Goal: Task Accomplishment & Management: Manage account settings

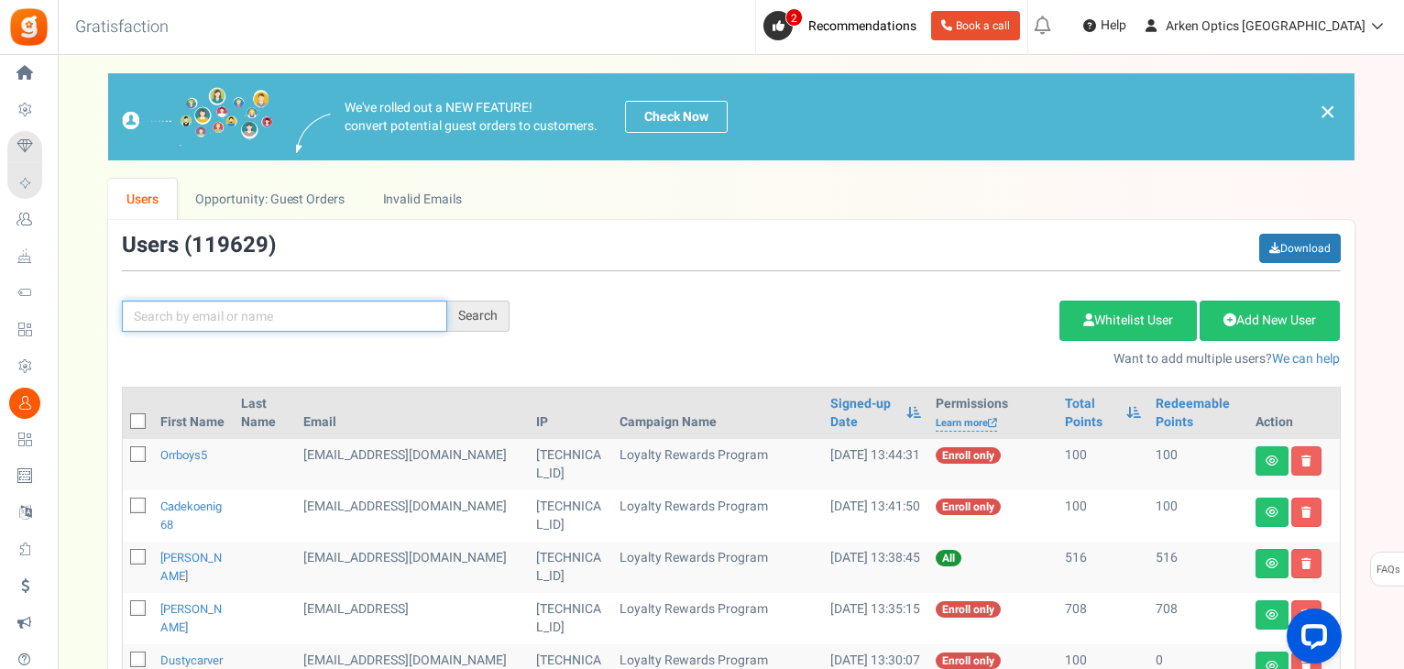
click at [216, 312] on input "text" at bounding box center [284, 316] width 325 height 31
paste input "[EMAIL_ADDRESS][DOMAIN_NAME]"
type input "[EMAIL_ADDRESS][DOMAIN_NAME]"
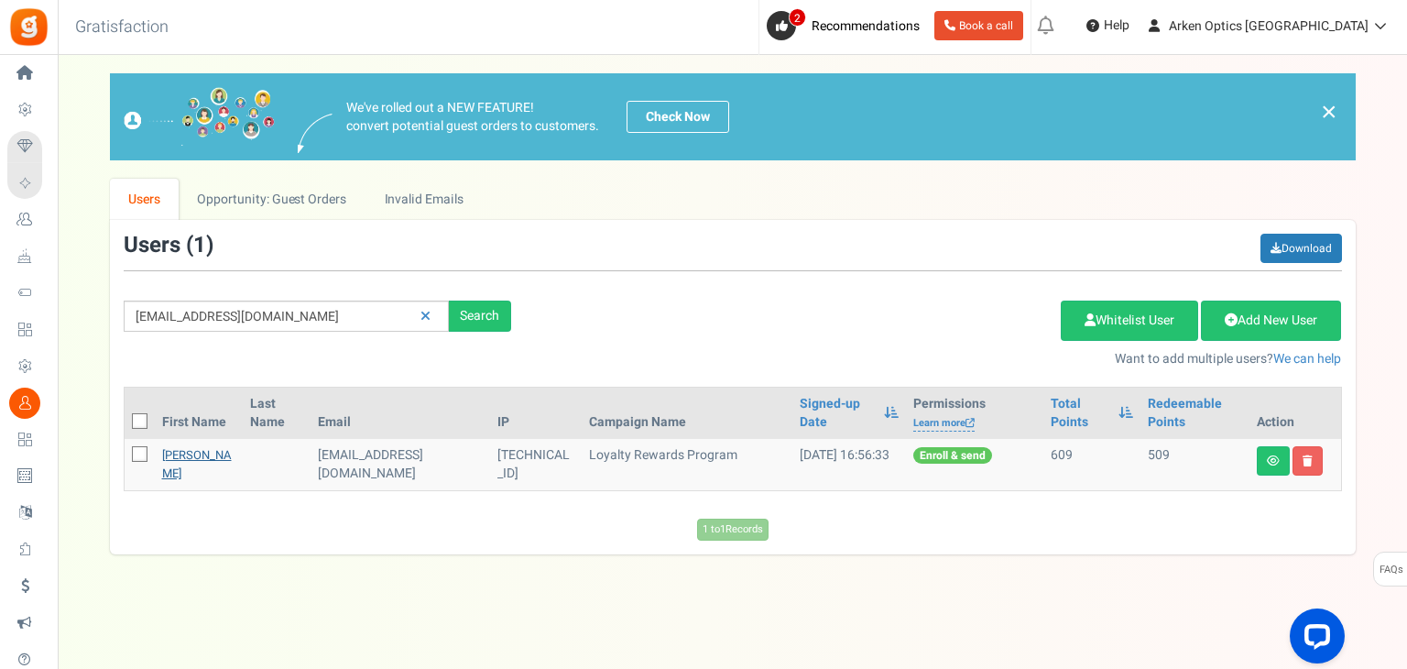
click at [183, 474] on link "[PERSON_NAME]" at bounding box center [197, 464] width 70 height 36
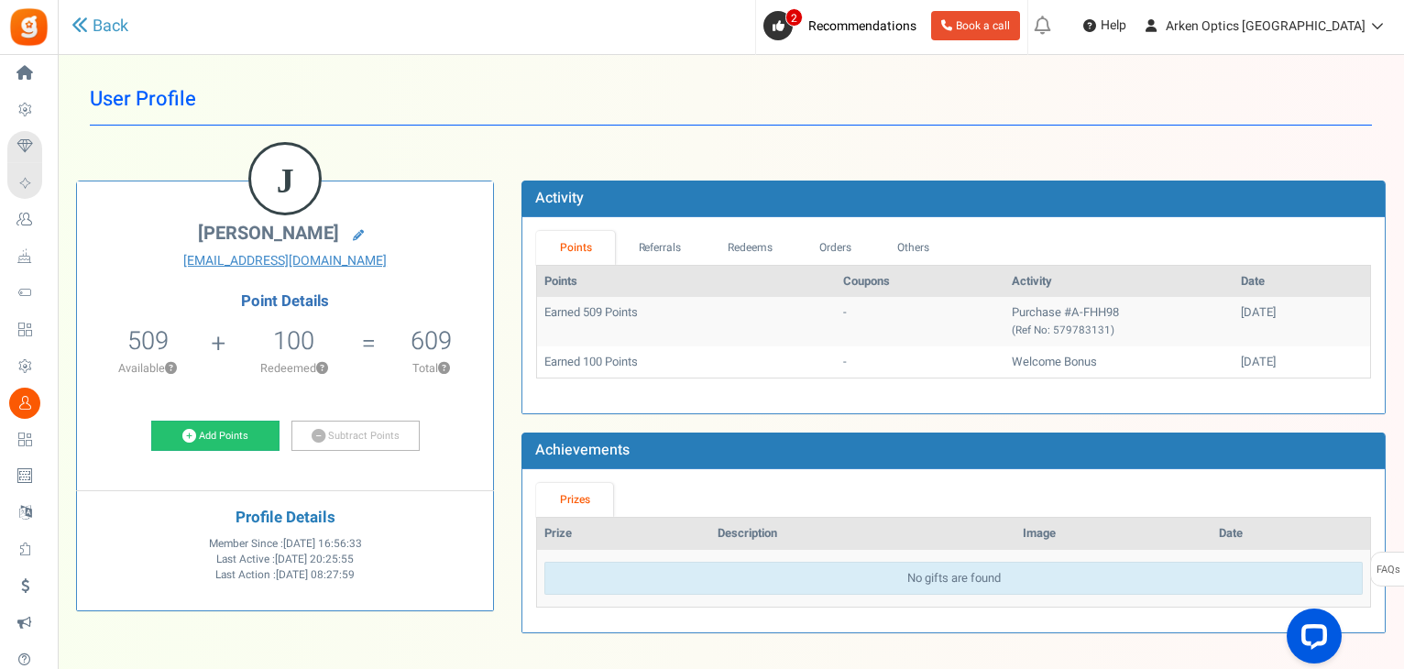
click at [756, 266] on th "Points" at bounding box center [686, 282] width 298 height 32
click at [753, 254] on link "Redeems" at bounding box center [751, 248] width 92 height 34
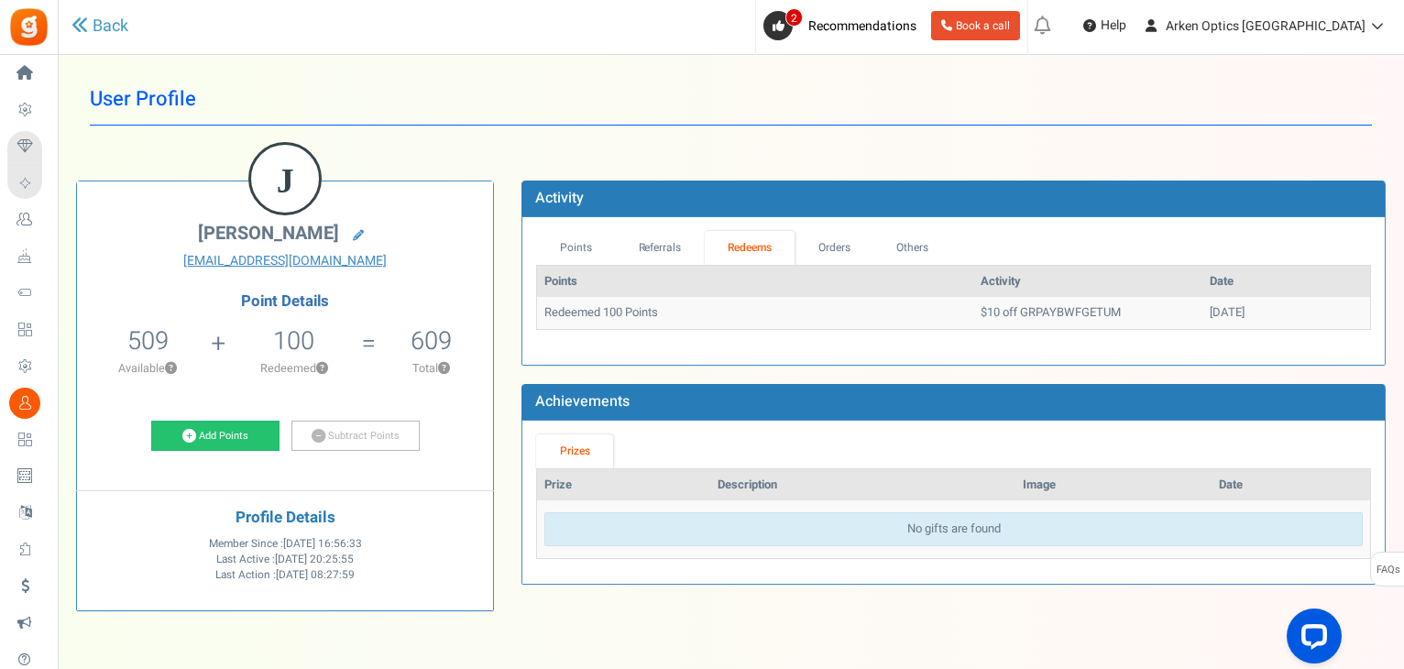
drag, startPoint x: 1217, startPoint y: 312, endPoint x: 1140, endPoint y: 316, distance: 77.0
click at [1140, 316] on tr "Redeemed 100 Points $10 off GRPAYBWFGETUM [DATE]" at bounding box center [953, 313] width 833 height 32
copy tr "[DATE]"
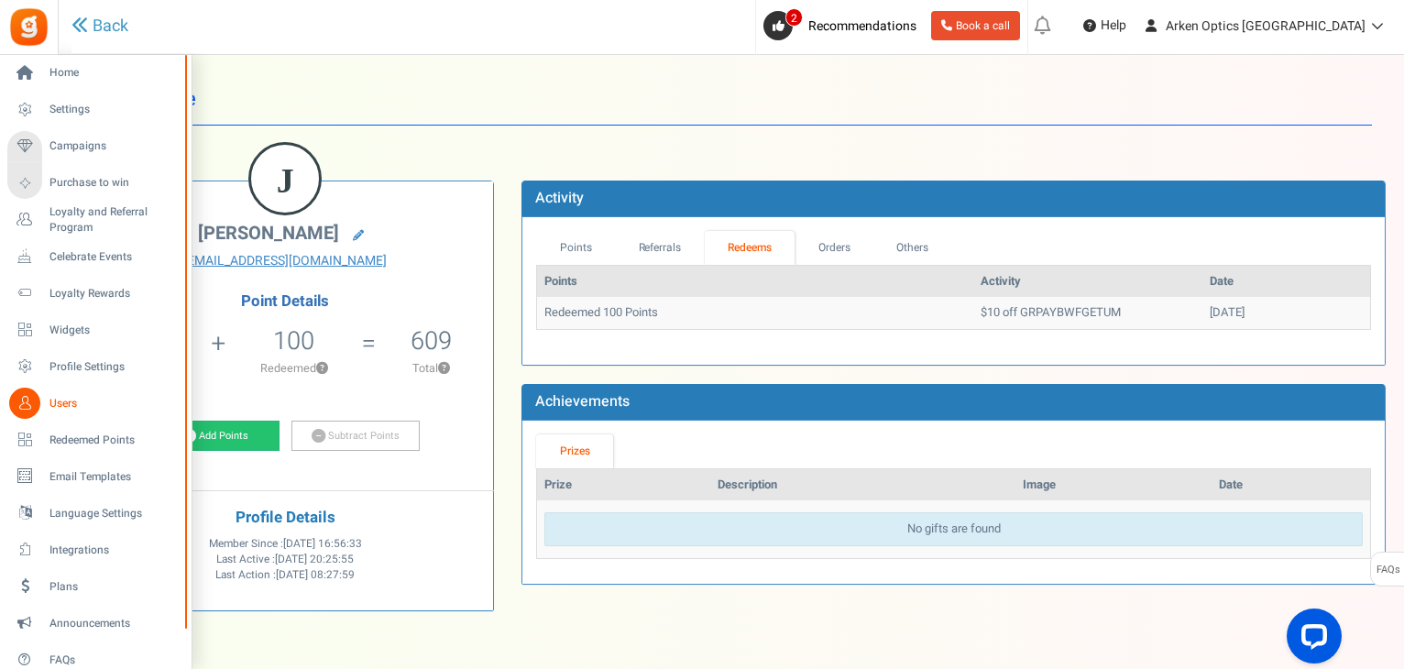
click at [36, 392] on icon at bounding box center [24, 403] width 31 height 31
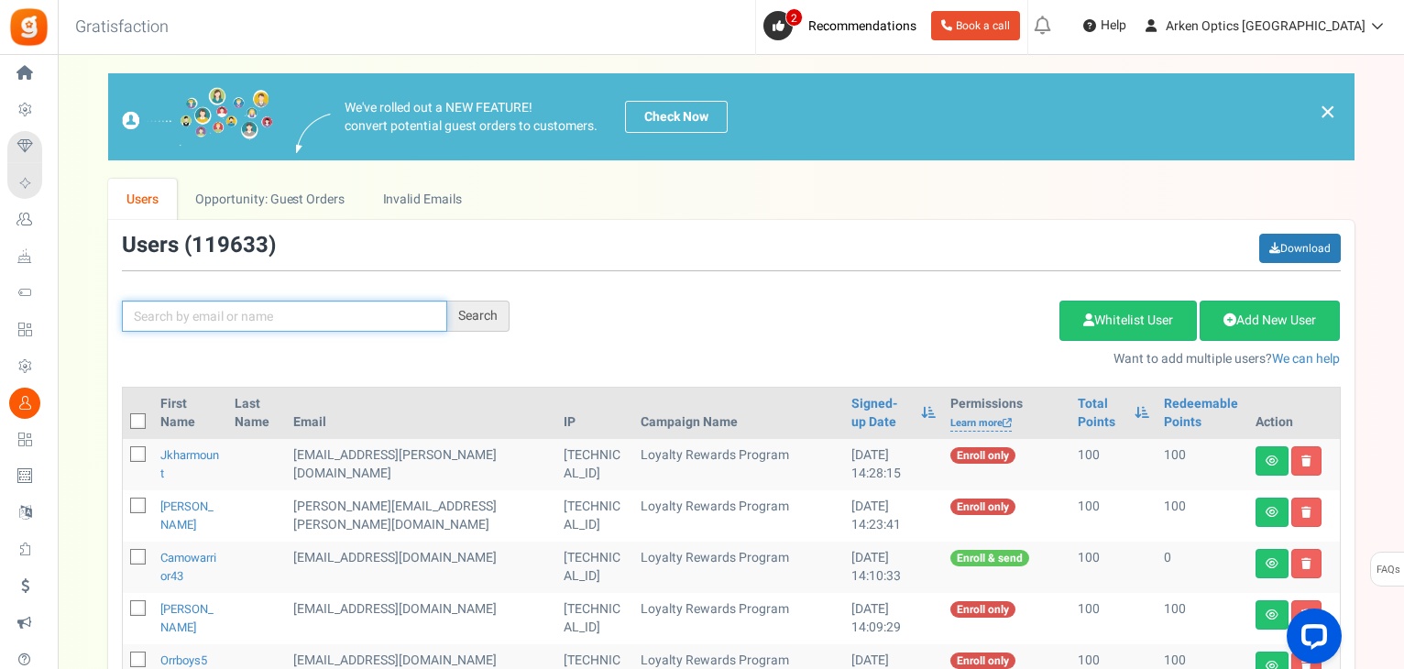
click at [275, 309] on input "text" at bounding box center [284, 316] width 325 height 31
paste input "[EMAIL_ADDRESS][DOMAIN_NAME]"
type input "[EMAIL_ADDRESS][DOMAIN_NAME]"
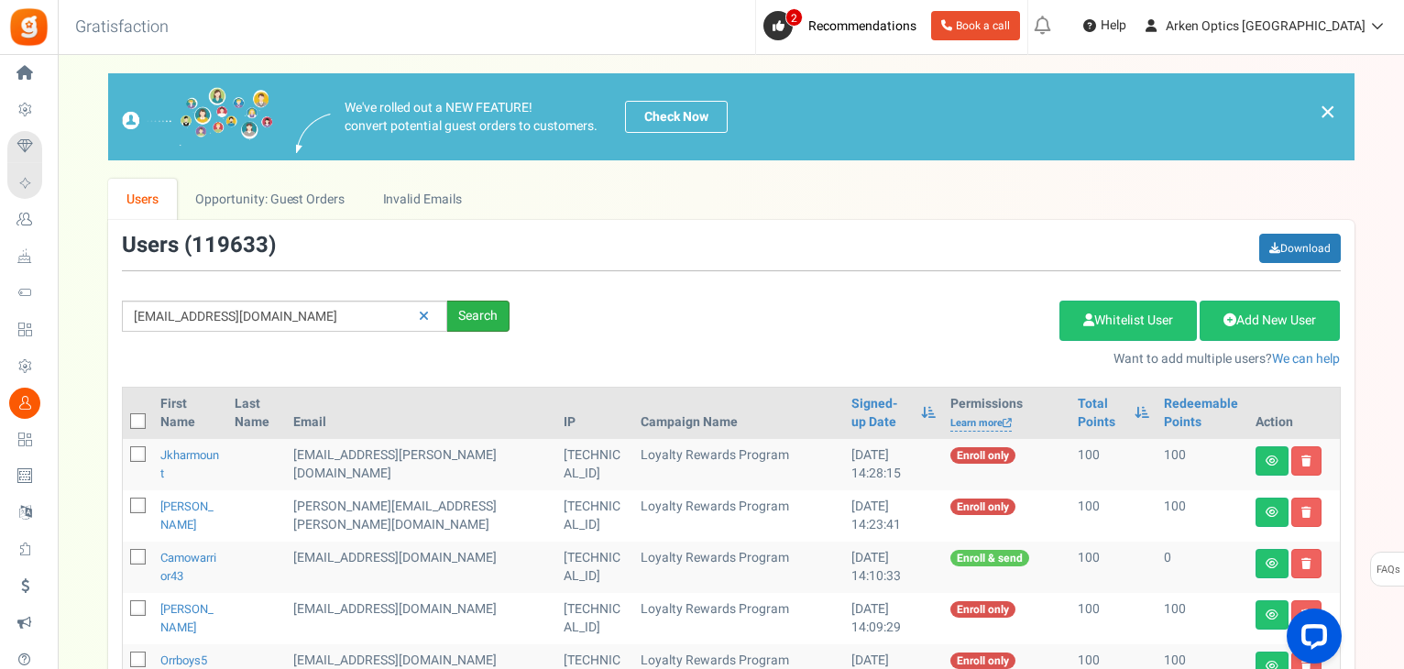
click at [482, 323] on div "Search" at bounding box center [478, 316] width 62 height 31
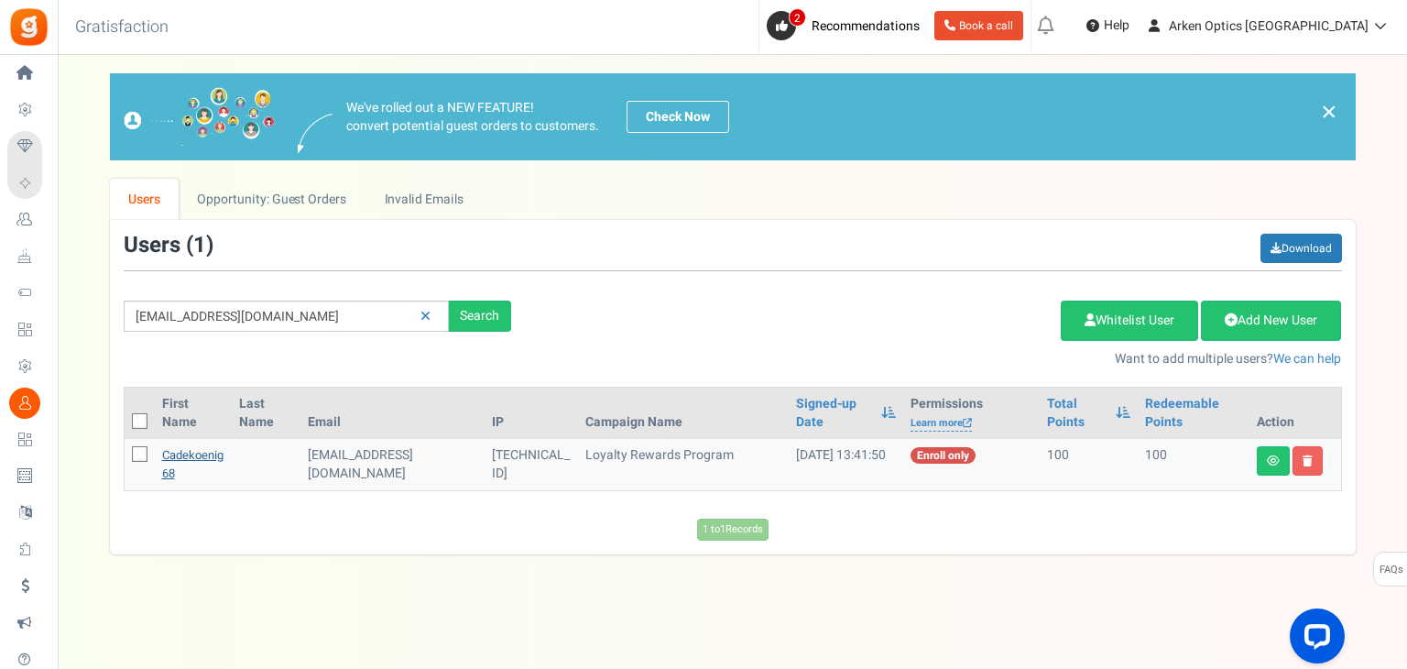
click at [195, 455] on link "cadekoenig68" at bounding box center [192, 464] width 61 height 36
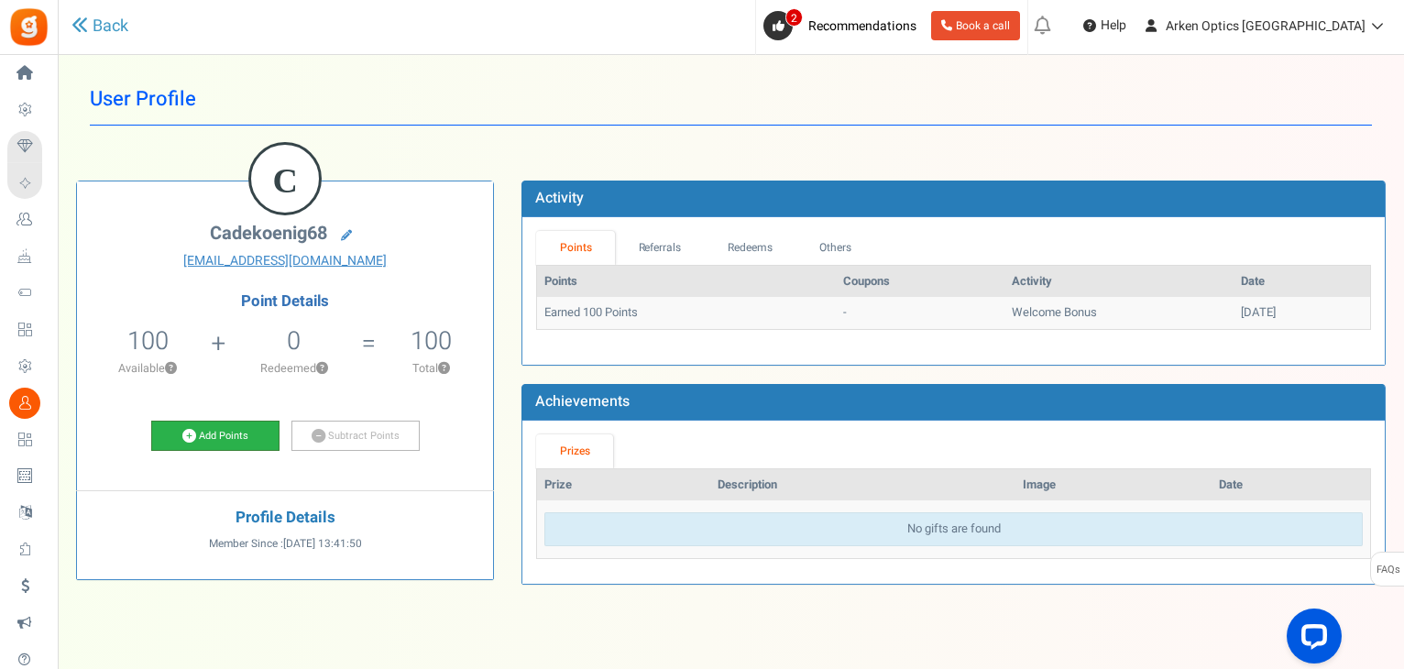
click at [188, 432] on icon at bounding box center [189, 436] width 14 height 14
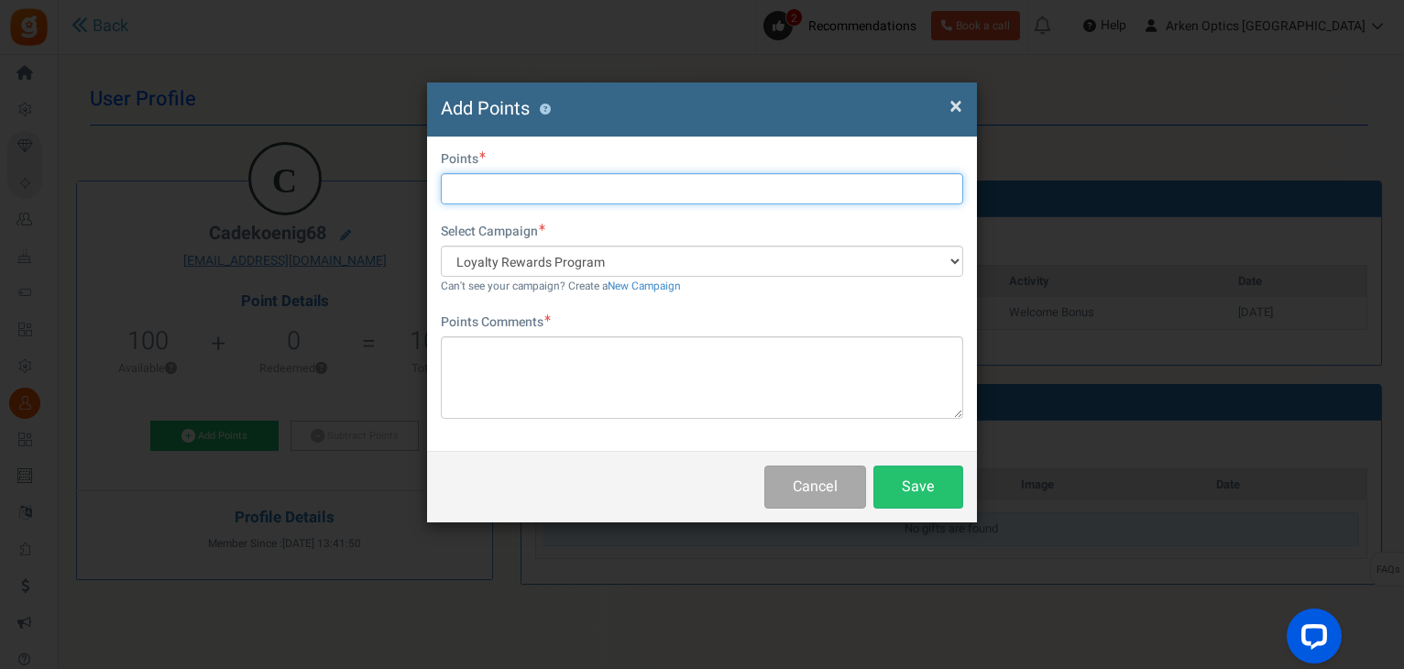
click at [451, 190] on input "text" at bounding box center [702, 188] width 522 height 31
type input "4058"
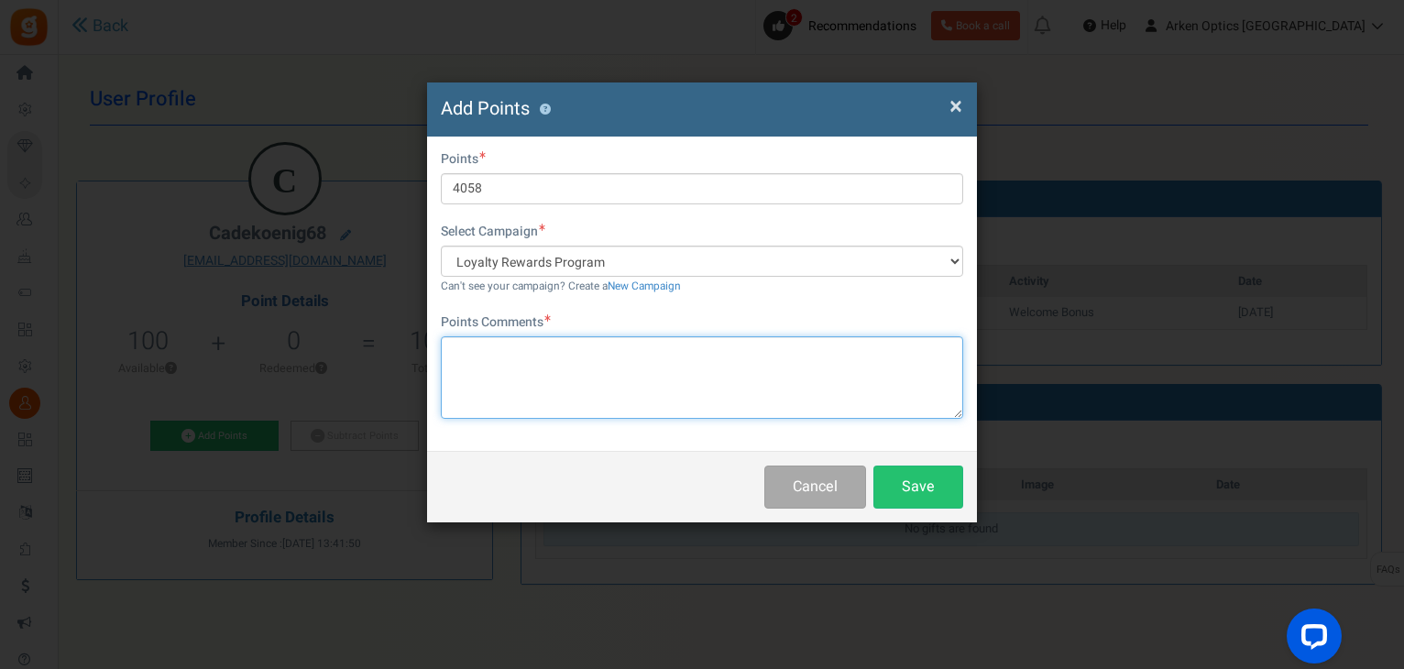
click at [501, 368] on textarea at bounding box center [702, 377] width 522 height 82
paste textarea "[EMAIL_ADDRESS][DOMAIN_NAME]"
click at [663, 355] on textarea "Moving from old email [EMAIL_ADDRESS][DOMAIN_NAME] to new account - KN" at bounding box center [702, 377] width 522 height 82
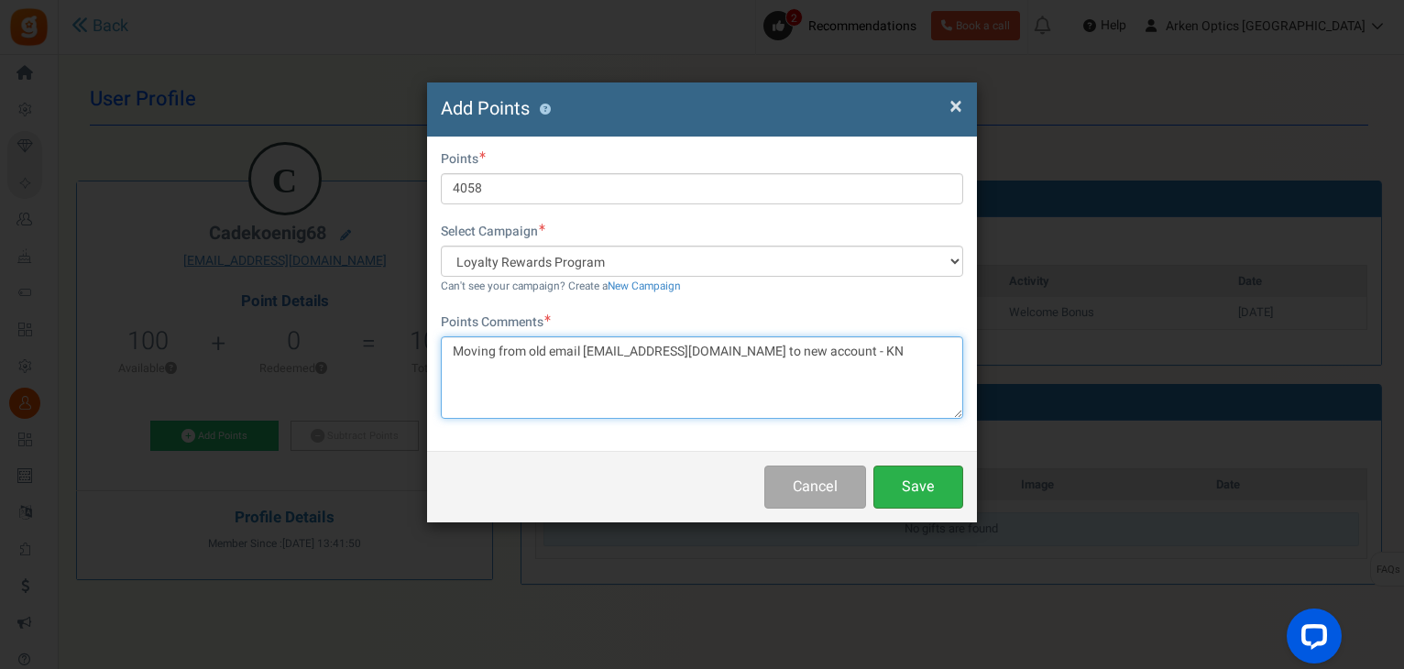
type textarea "Moving from old email [EMAIL_ADDRESS][DOMAIN_NAME] to new account - KN"
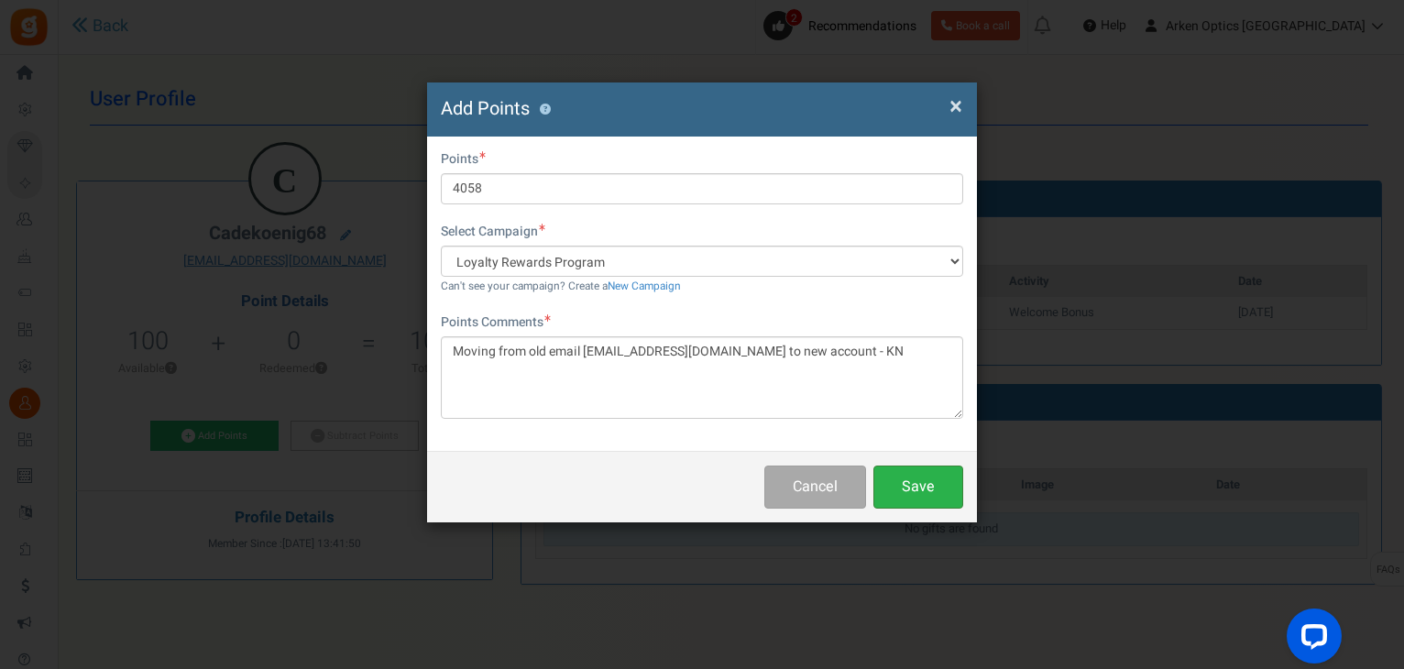
click at [906, 477] on button "Save" at bounding box center [918, 486] width 90 height 43
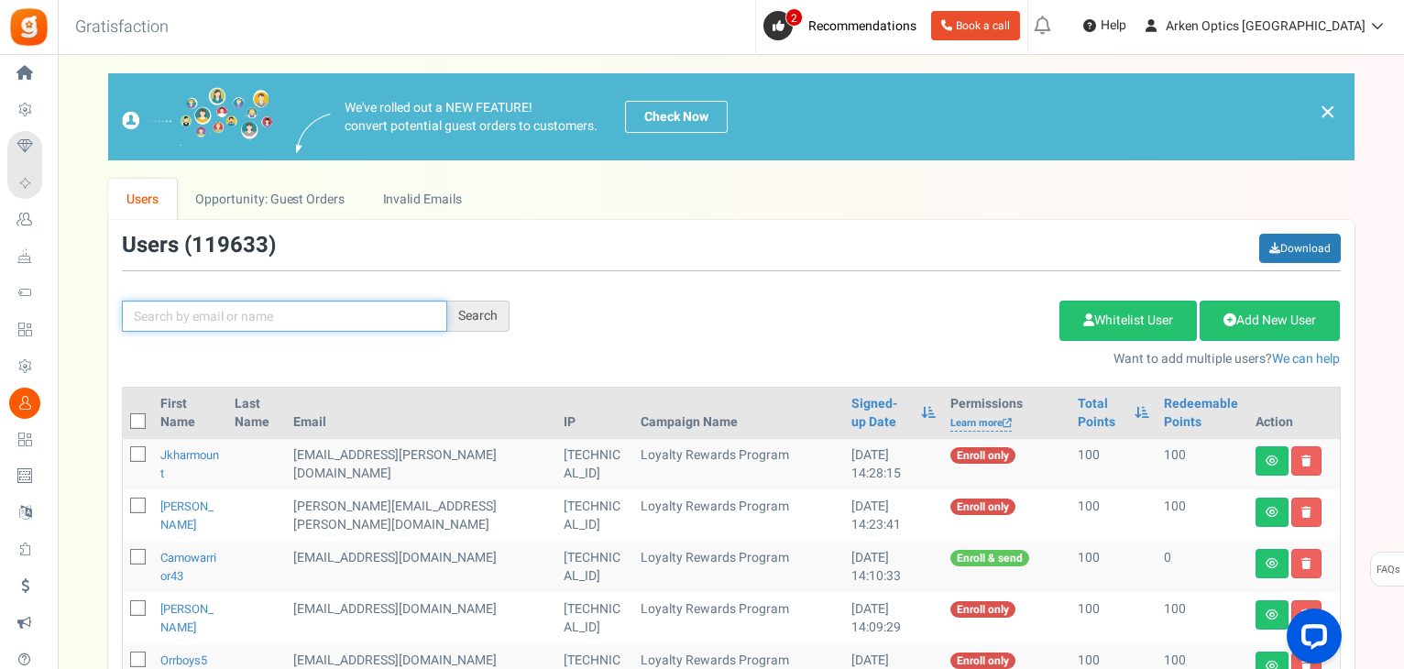
click at [147, 328] on input "text" at bounding box center [284, 316] width 325 height 31
paste input "[EMAIL_ADDRESS][DOMAIN_NAME]"
click at [213, 308] on input "[EMAIL_ADDRESS][DOMAIN_NAME]" at bounding box center [284, 316] width 325 height 31
type input "cadekoenig99@gmail.com"
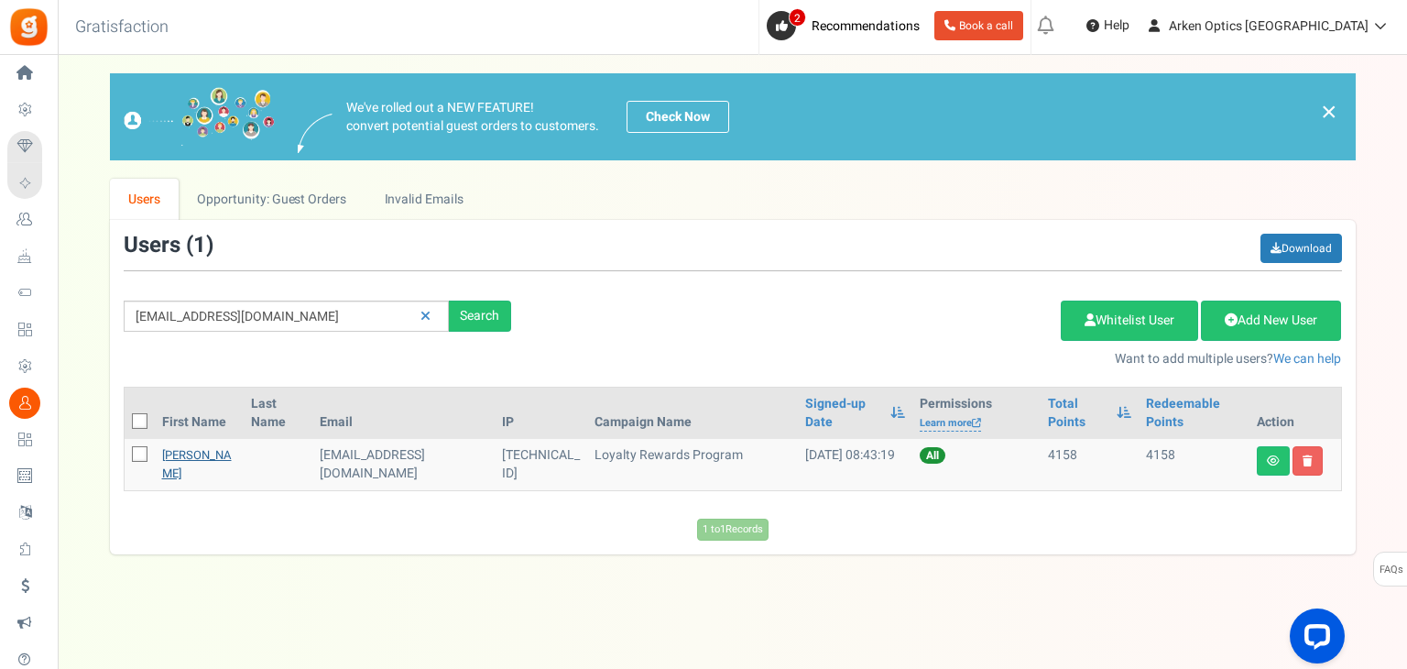
click at [177, 451] on link "Cade Koenig" at bounding box center [197, 464] width 70 height 36
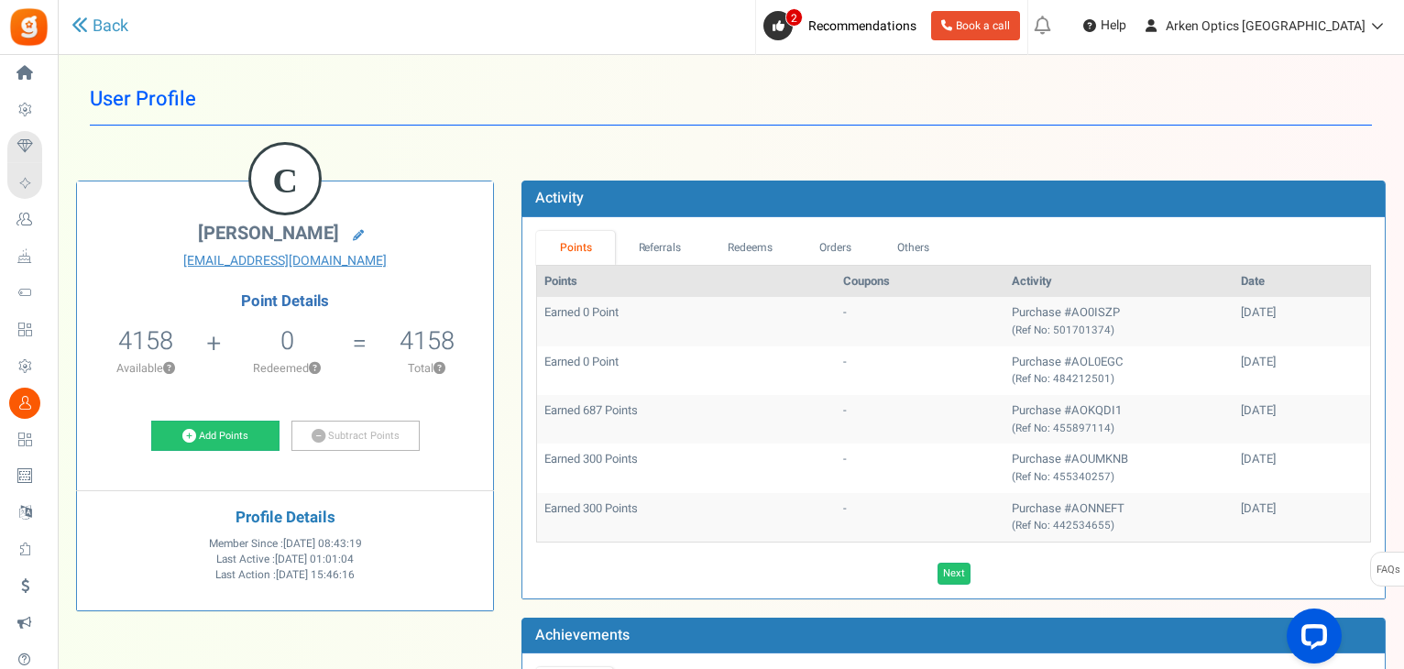
click at [154, 344] on span "4158" at bounding box center [145, 340] width 55 height 37
click at [956, 565] on link "Next" at bounding box center [953, 574] width 33 height 22
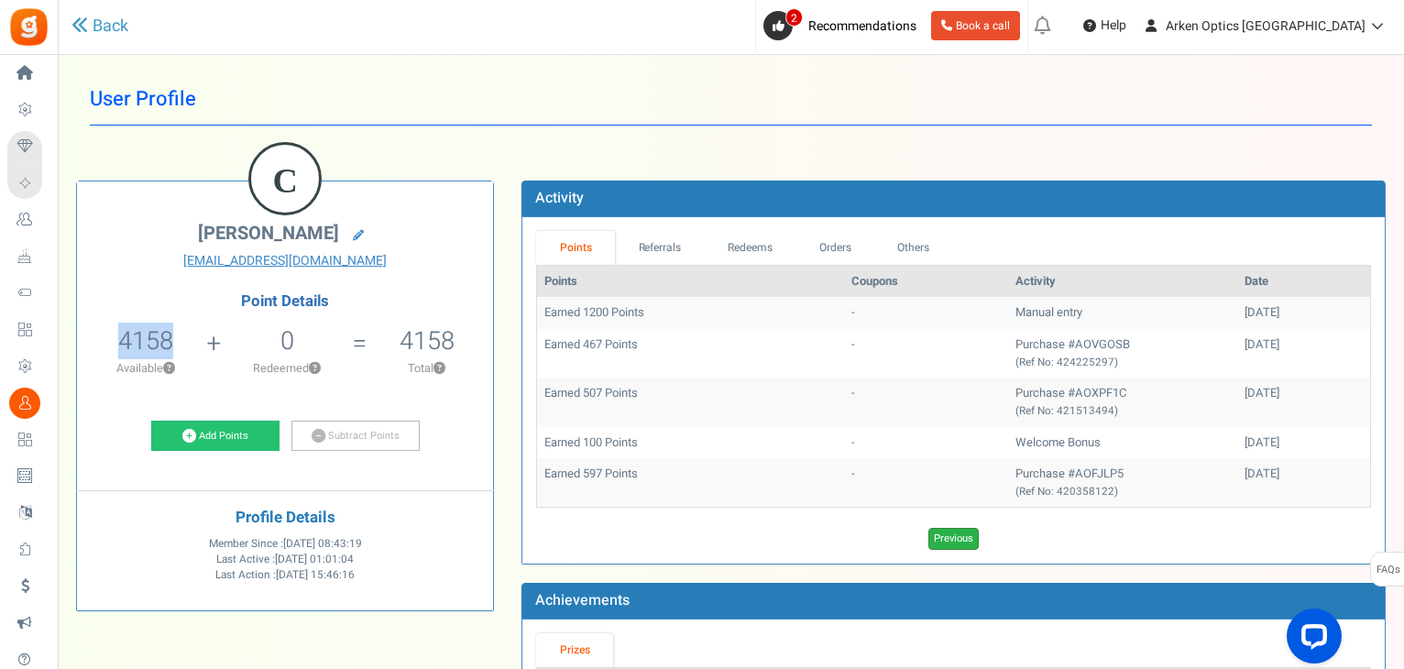
click at [957, 540] on link "Previous" at bounding box center [953, 539] width 50 height 22
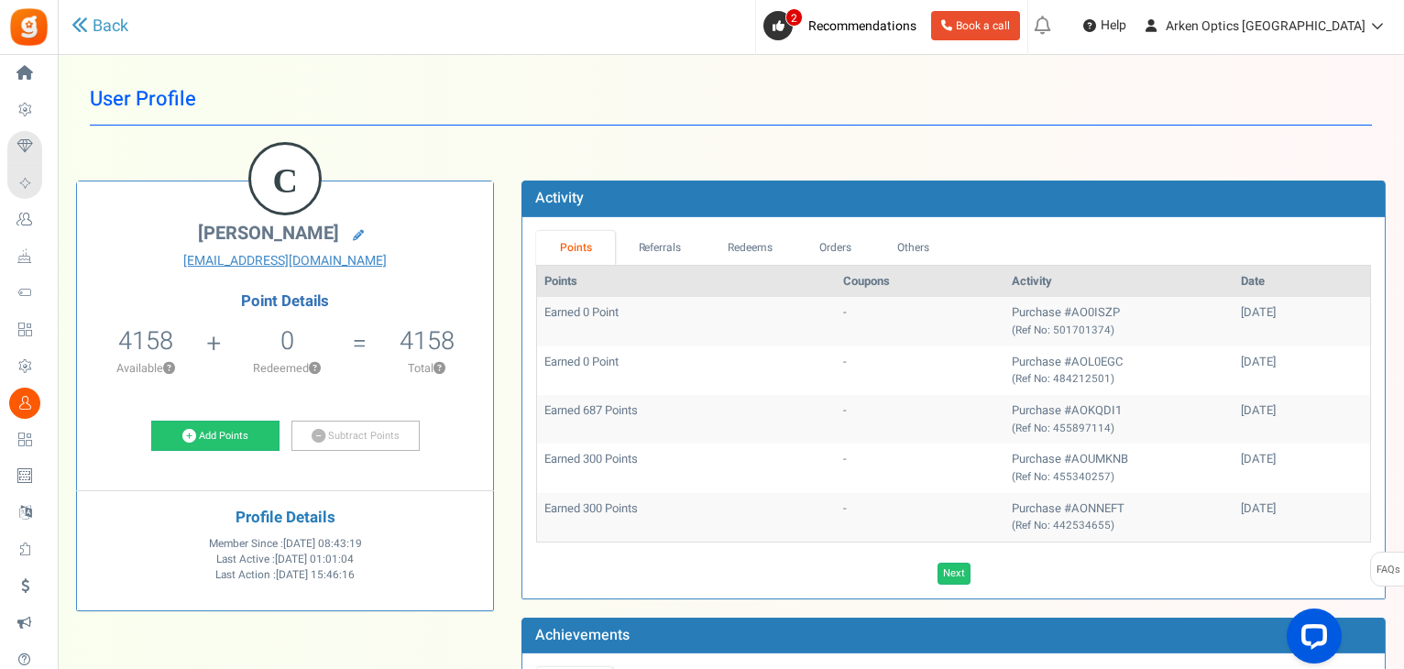
click at [951, 541] on div "Points Coupons Activity Date Earned 0 Point - Purchase #AO0ISZP (Ref No: 501701…" at bounding box center [953, 425] width 835 height 320
click at [945, 574] on link "Next" at bounding box center [953, 574] width 33 height 22
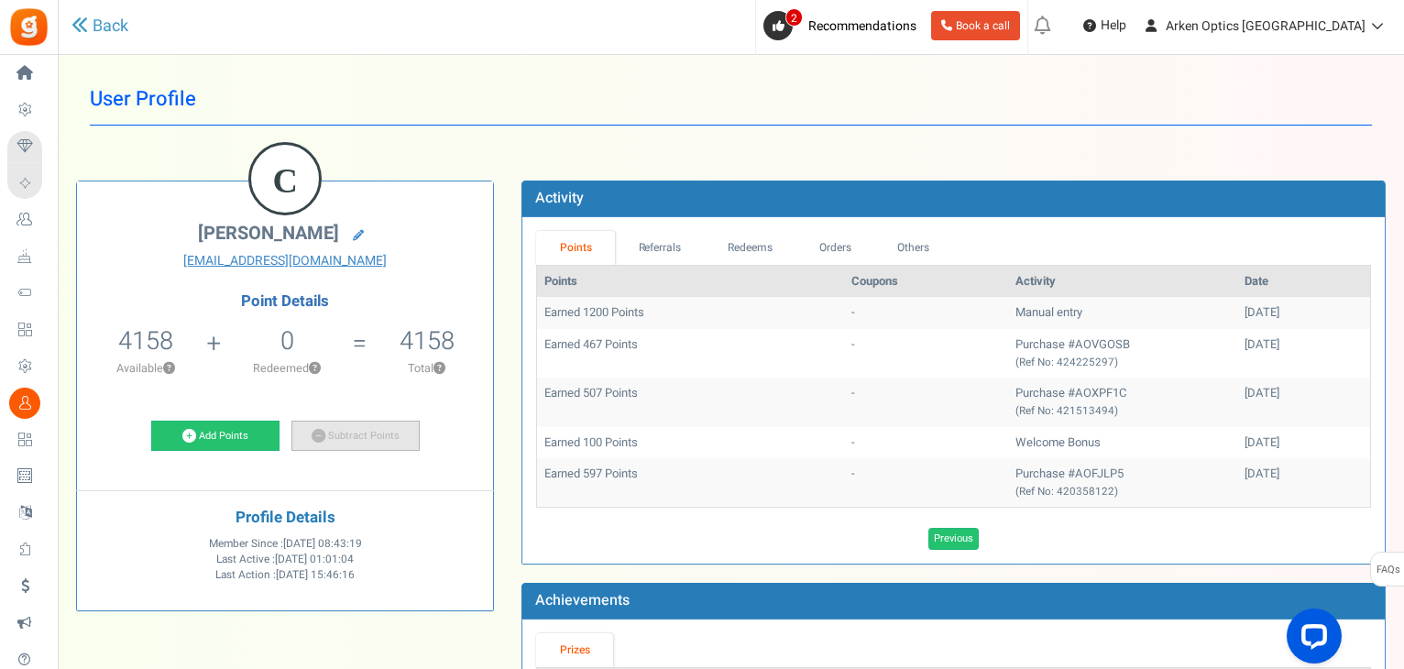
click at [375, 437] on link "Subtract Points" at bounding box center [355, 436] width 128 height 31
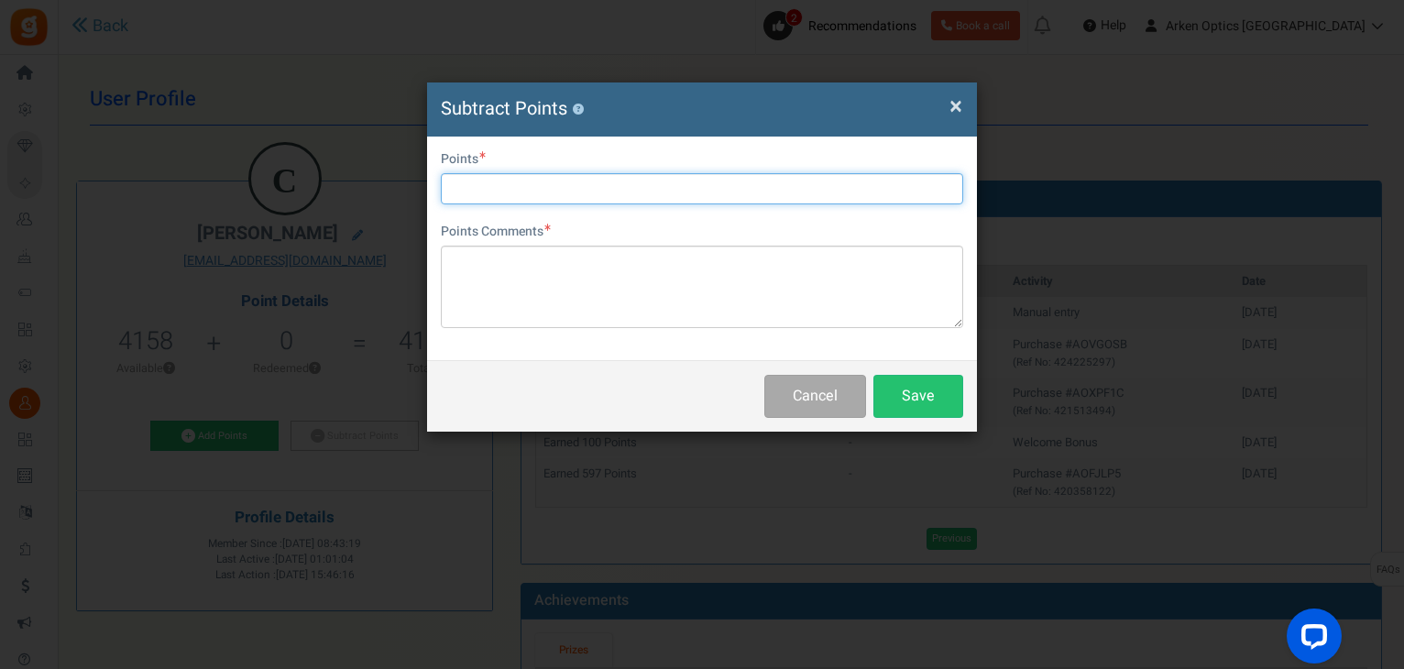
click at [492, 192] on input "text" at bounding box center [702, 188] width 522 height 31
type input "4058"
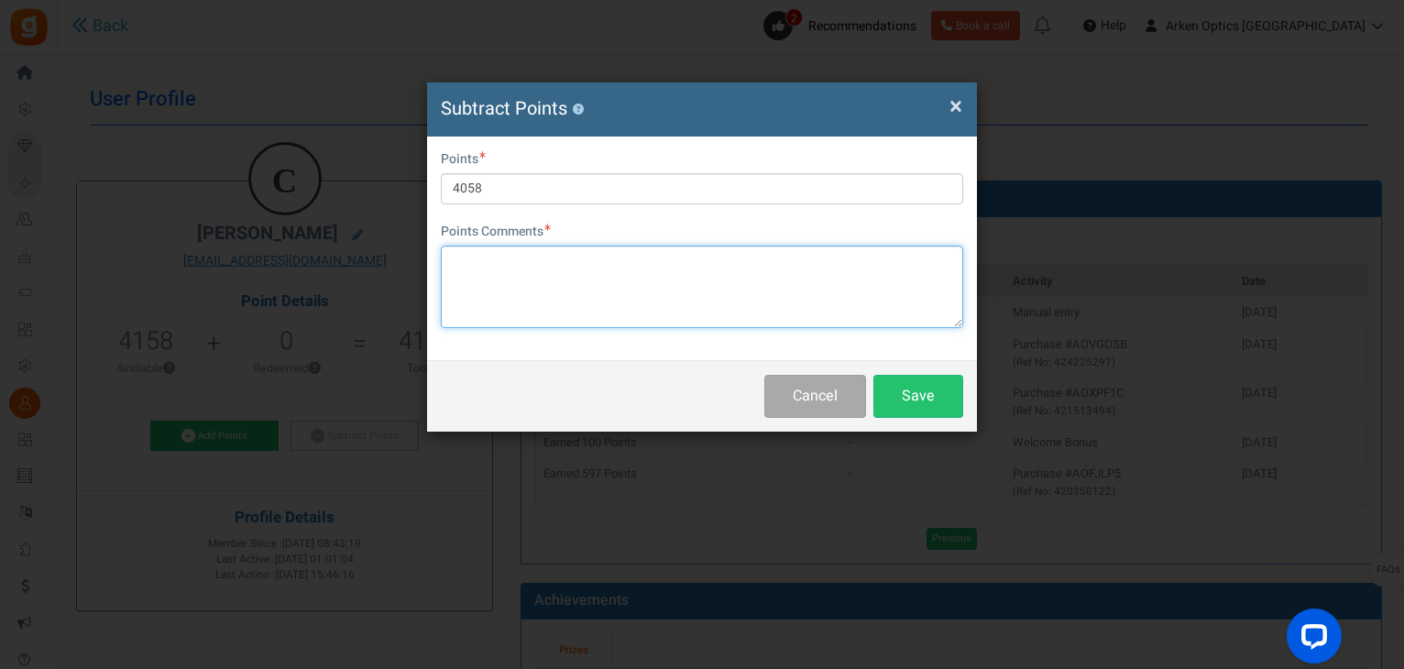
click at [563, 273] on textarea at bounding box center [702, 287] width 522 height 82
type textarea "m"
paste textarea "[EMAIL_ADDRESS][DOMAIN_NAME]"
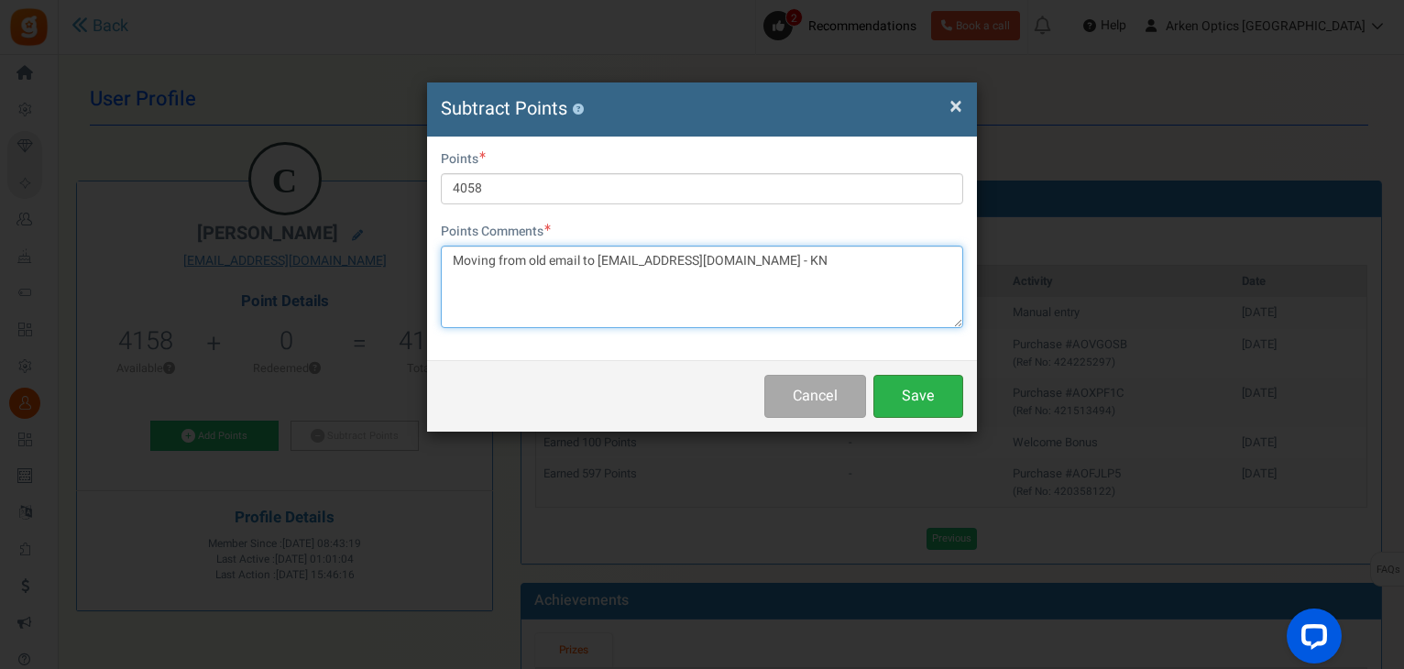
type textarea "Moving from old email to cadekoenig68@gmail.com - KN"
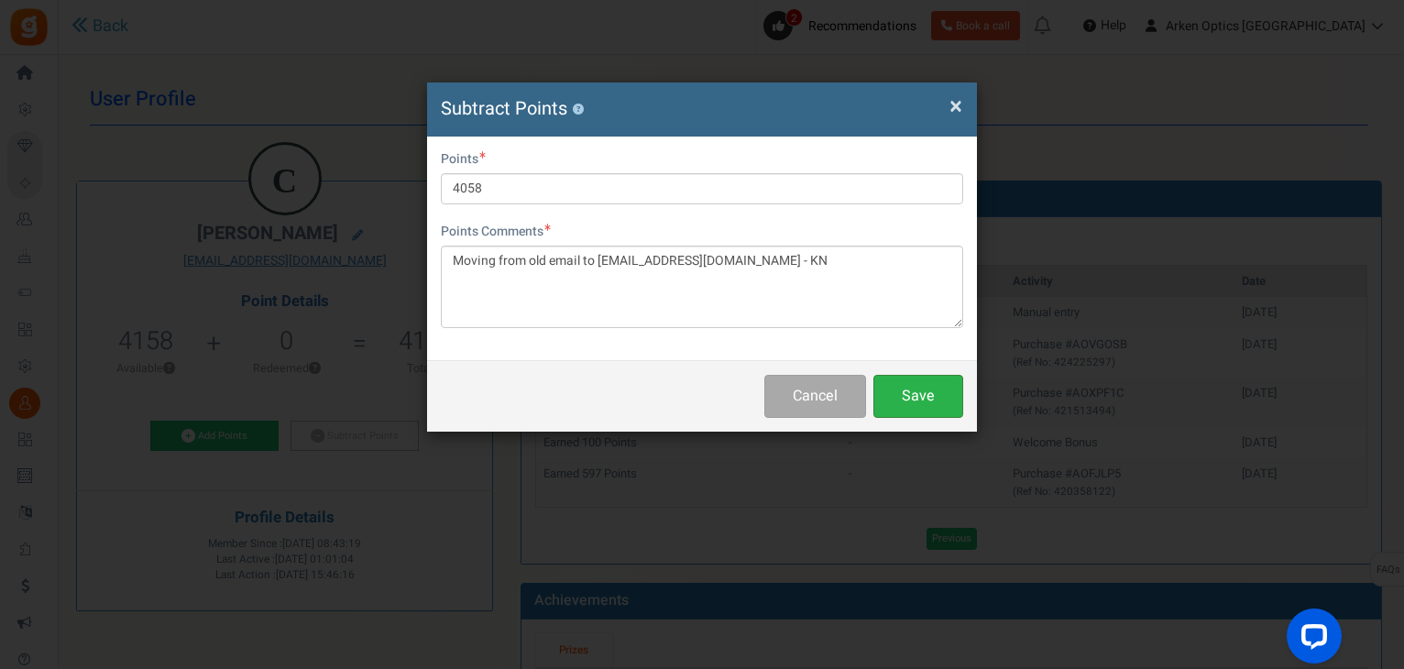
click at [922, 402] on button "Save" at bounding box center [918, 396] width 90 height 43
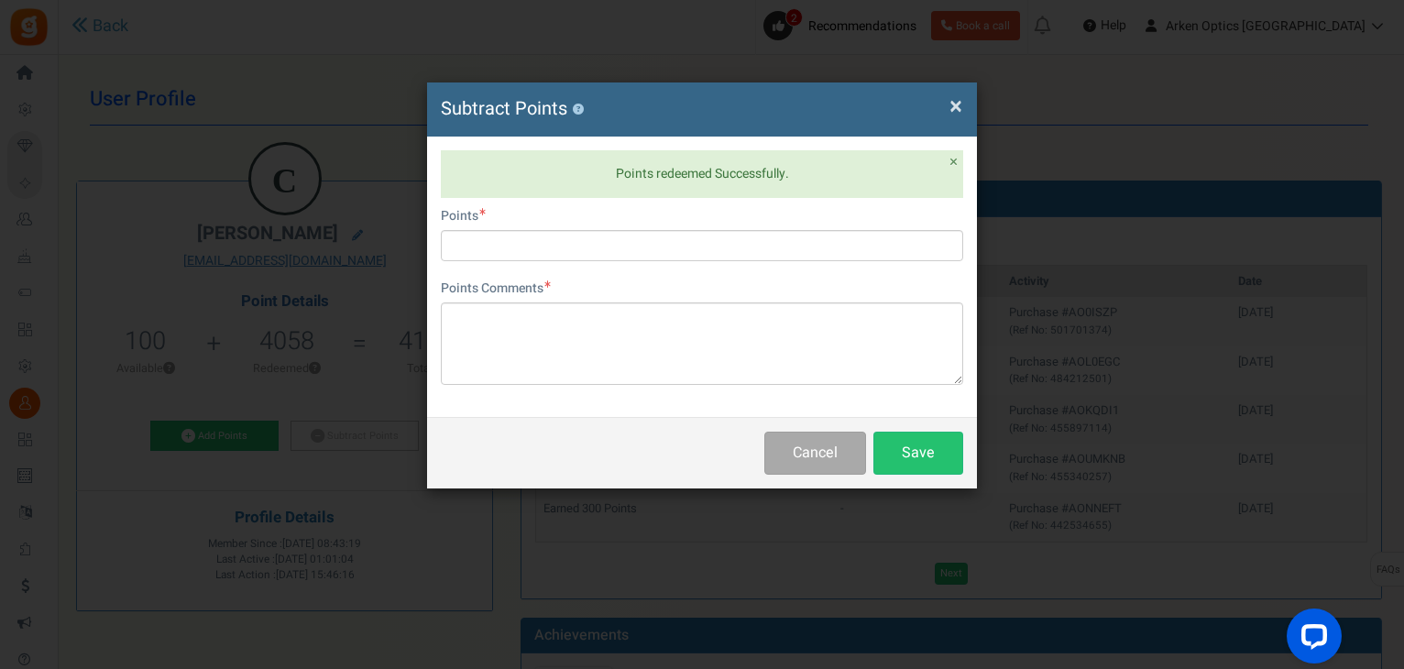
click at [950, 110] on span "×" at bounding box center [955, 106] width 13 height 35
